Goal: Information Seeking & Learning: Learn about a topic

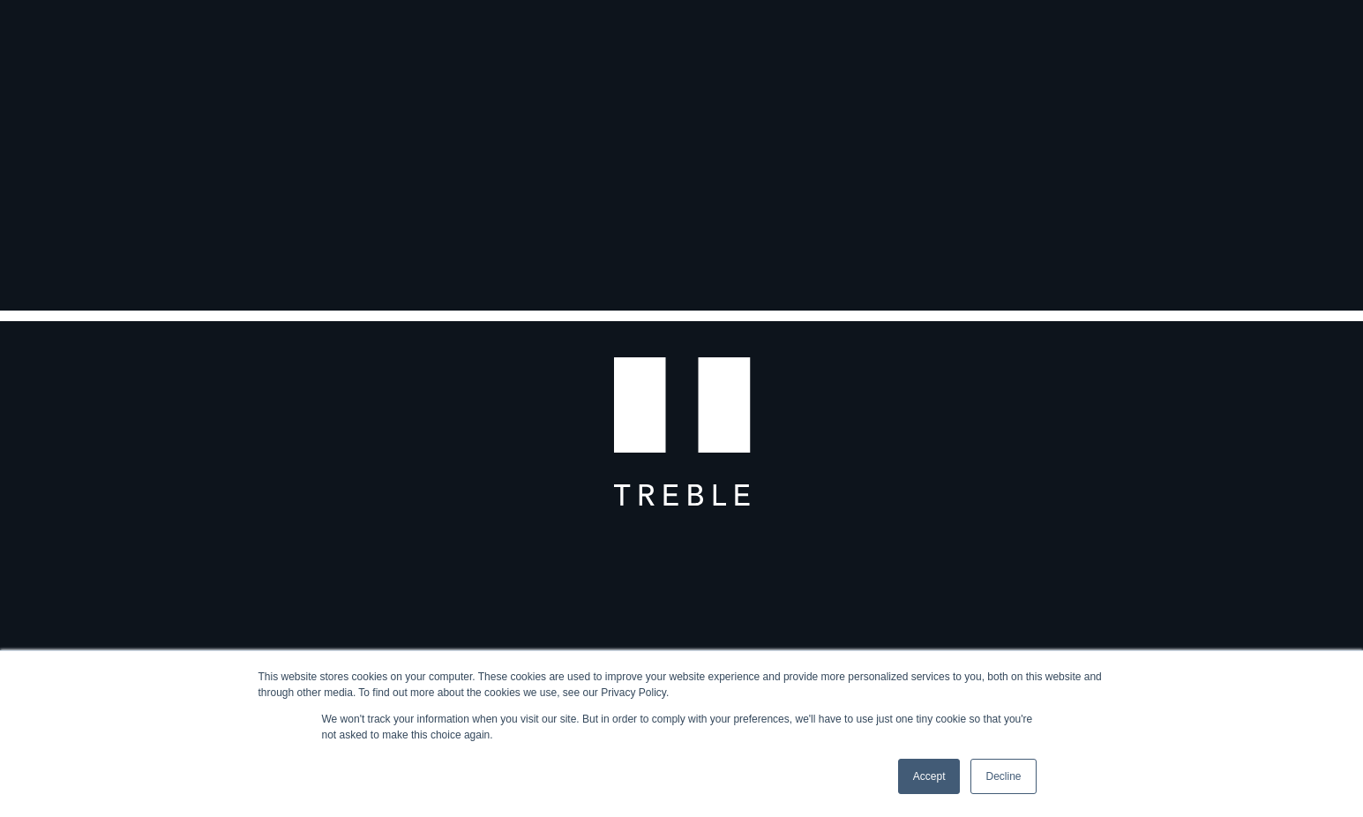
scroll to position [365, 0]
click at [935, 759] on link "Accept" at bounding box center [929, 776] width 63 height 35
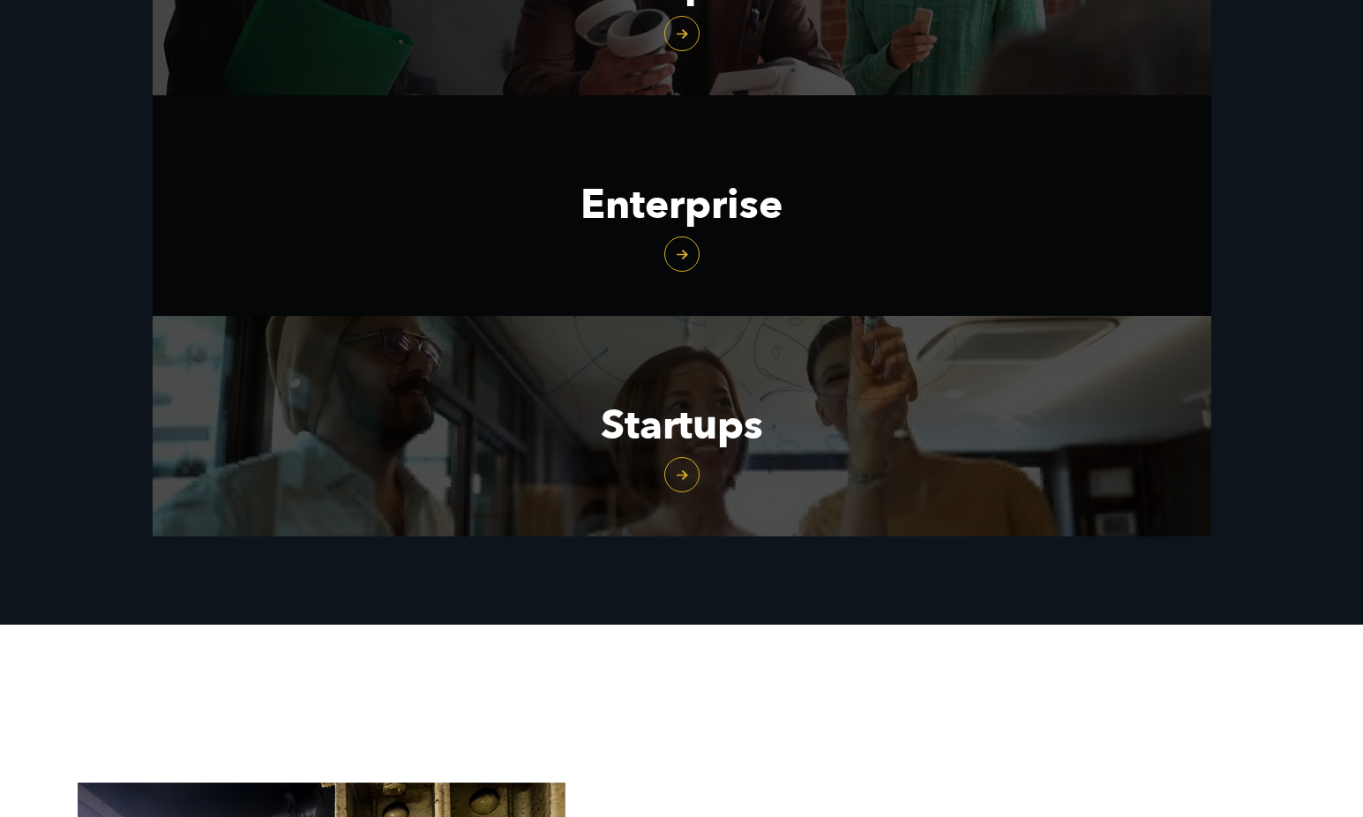
scroll to position [2253, 0]
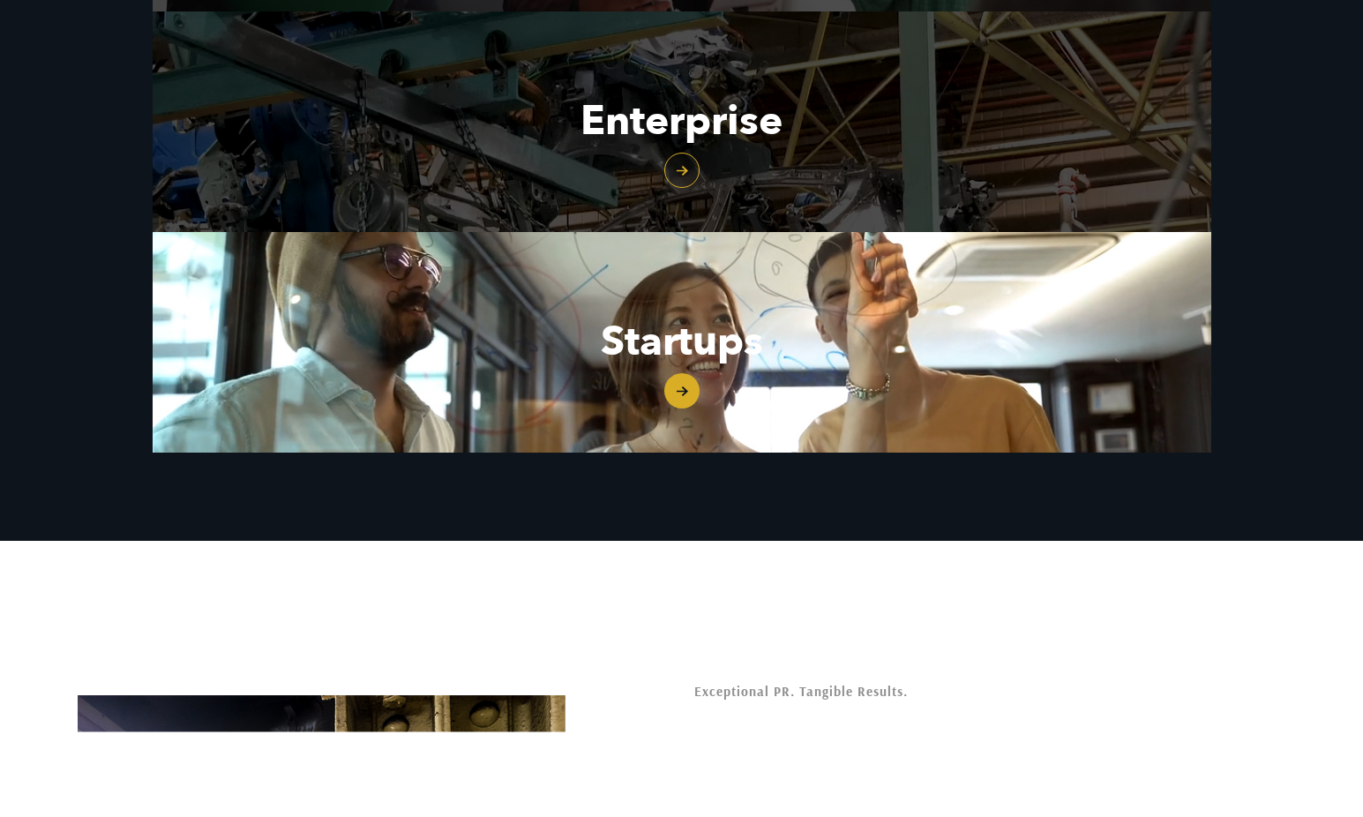
click at [676, 379] on link "Startups" at bounding box center [682, 342] width 1059 height 221
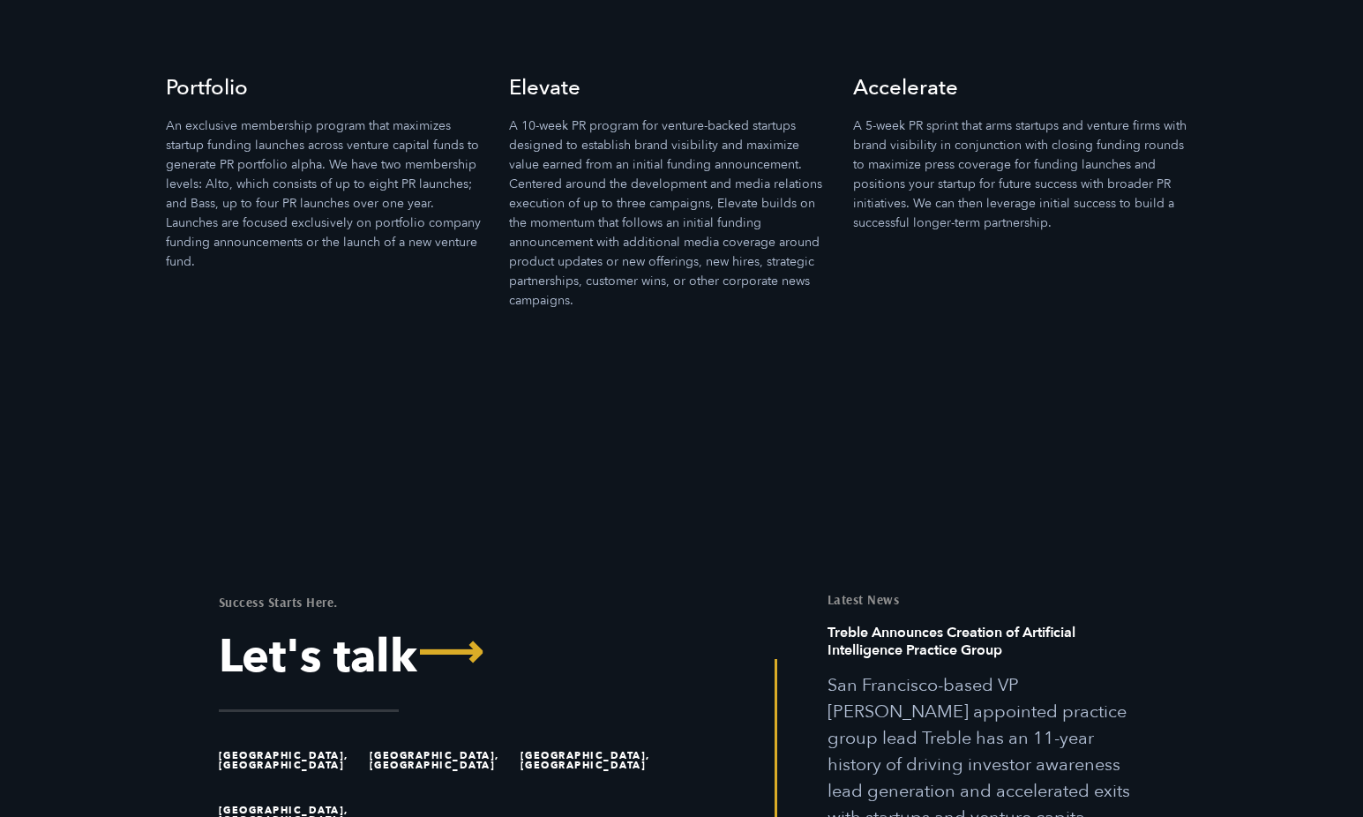
scroll to position [5409, 0]
